Goal: Task Accomplishment & Management: Manage account settings

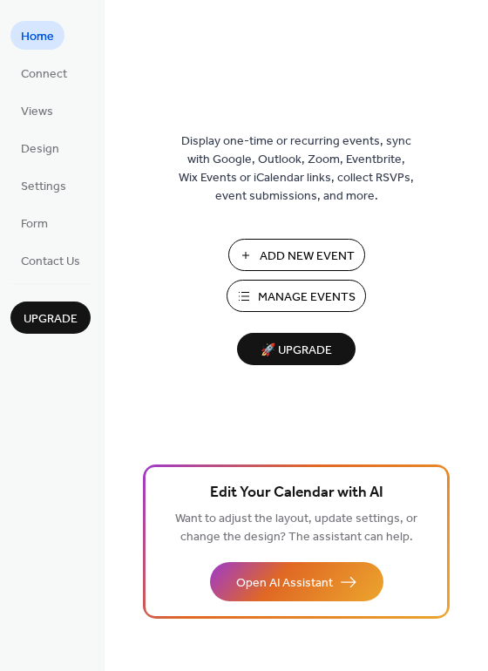
click at [341, 294] on span "Manage Events" at bounding box center [307, 298] width 98 height 18
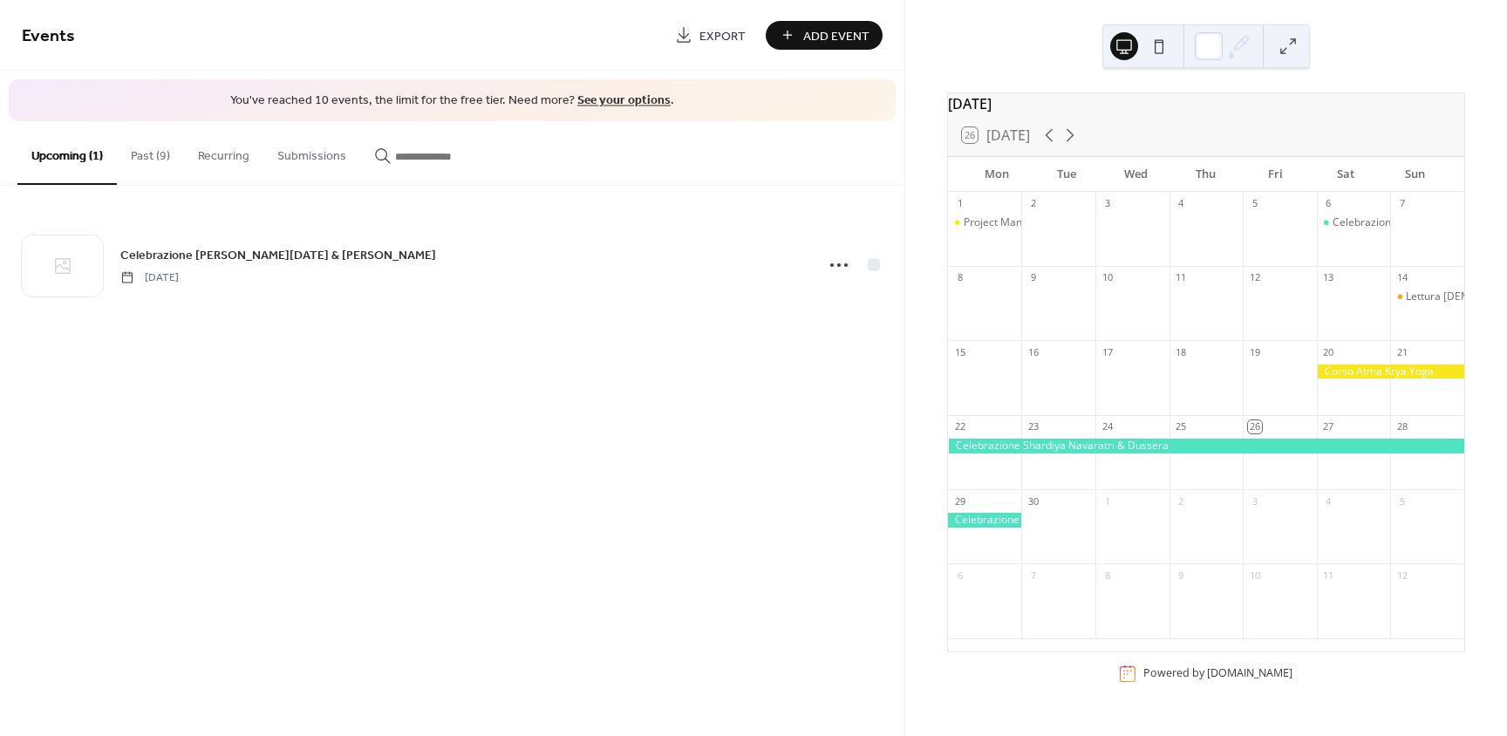
click at [1379, 379] on div at bounding box center [1390, 371] width 147 height 15
click at [145, 161] on button "Past (9)" at bounding box center [150, 152] width 67 height 62
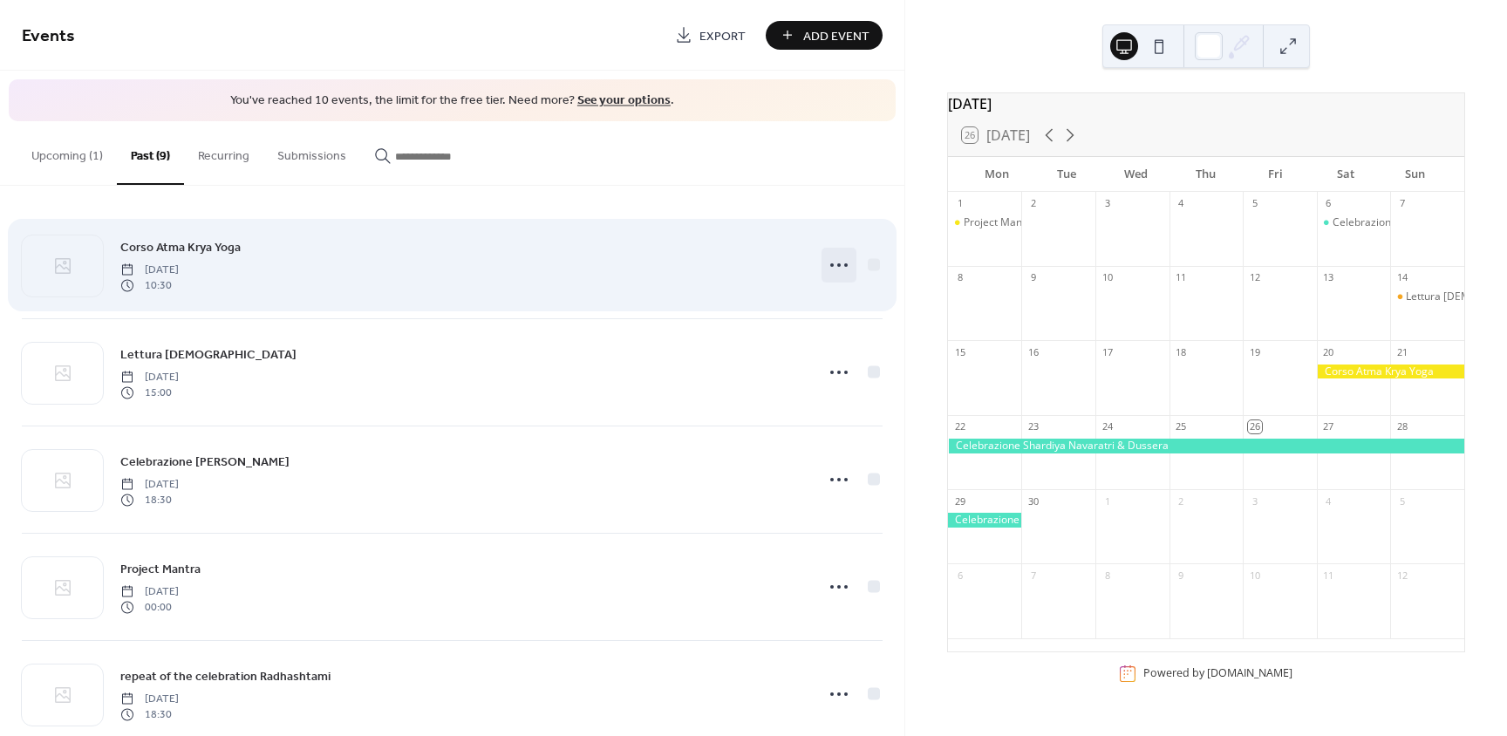
click at [839, 269] on icon at bounding box center [839, 265] width 28 height 28
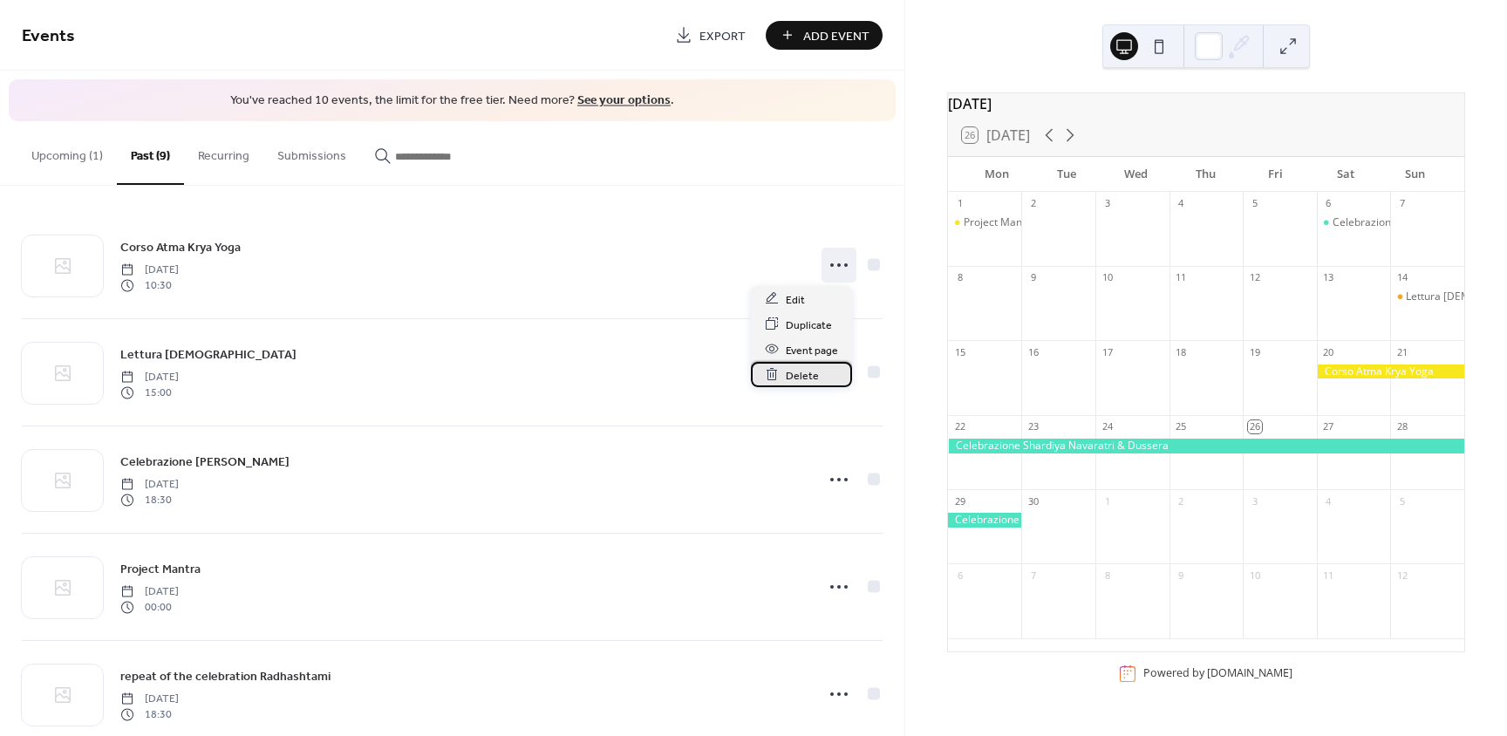
click at [798, 375] on span "Delete" at bounding box center [802, 375] width 33 height 18
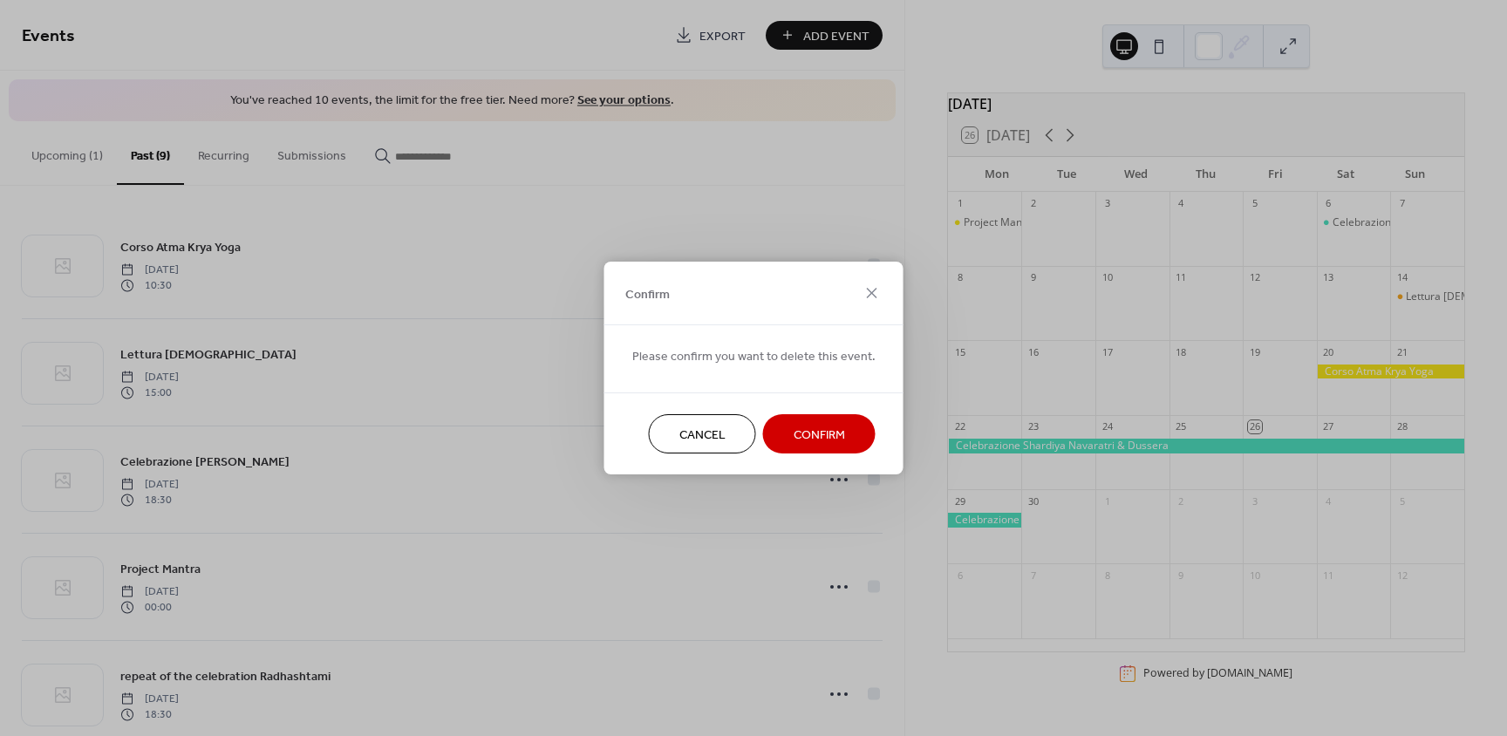
click at [832, 426] on span "Confirm" at bounding box center [819, 435] width 51 height 18
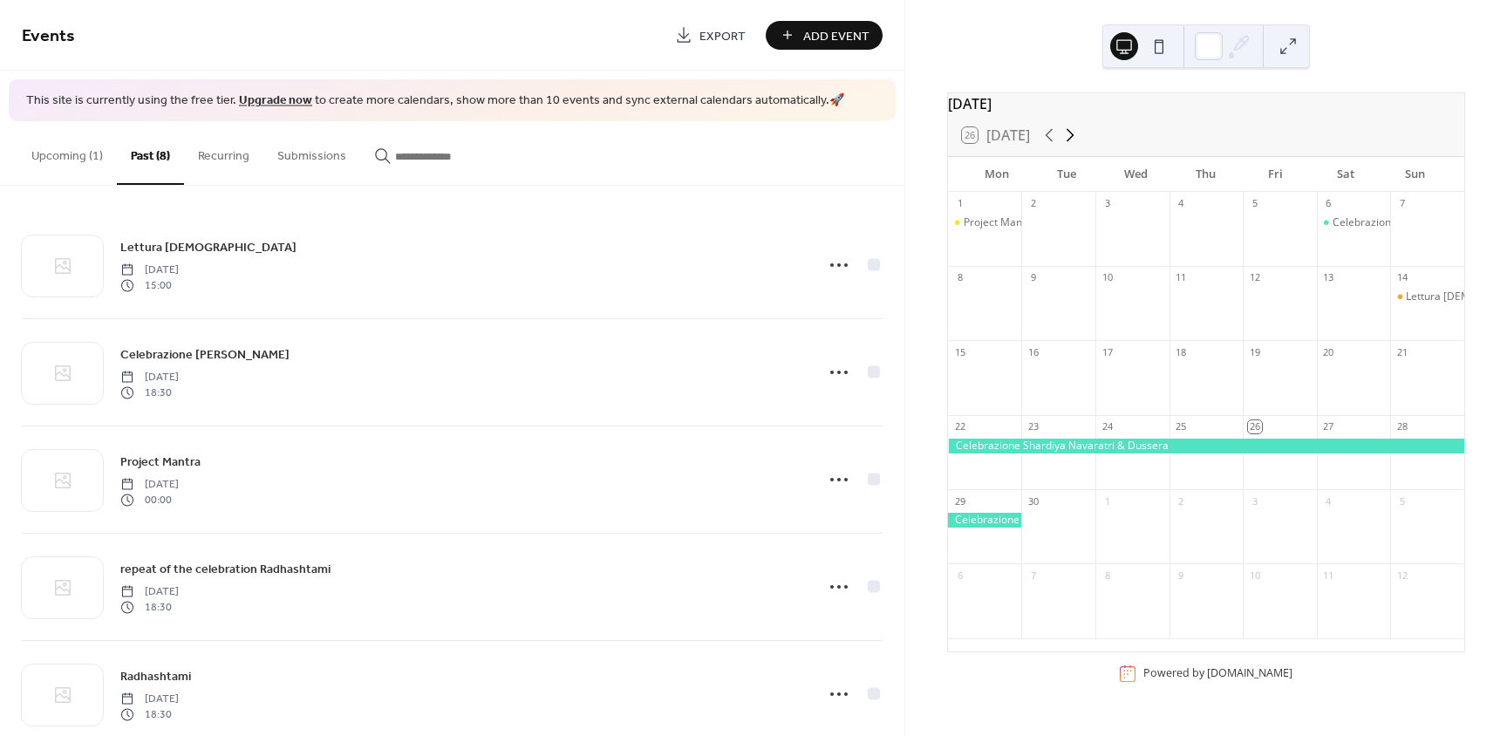
click at [1070, 144] on icon at bounding box center [1069, 135] width 21 height 21
